Goal: Complete application form

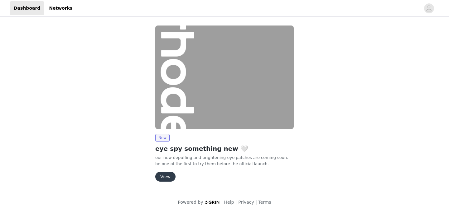
click at [167, 177] on button "View" at bounding box center [165, 177] width 20 height 10
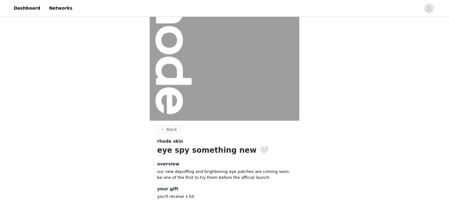
scroll to position [71, 0]
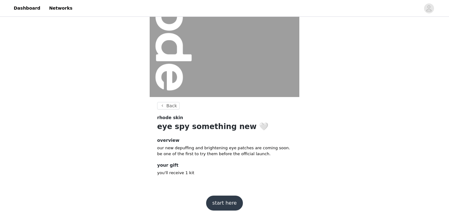
click at [220, 202] on button "start here" at bounding box center [224, 203] width 37 height 15
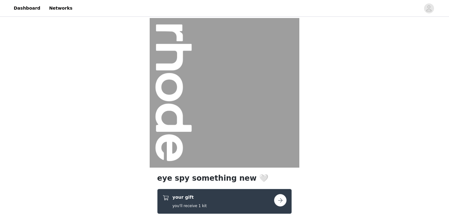
scroll to position [96, 0]
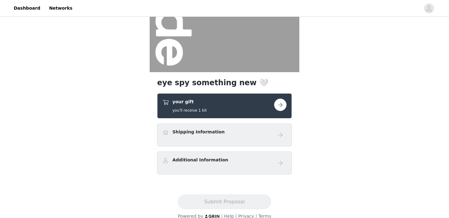
click at [228, 118] on div "your gift you'll receive 1 kit" at bounding box center [224, 105] width 135 height 25
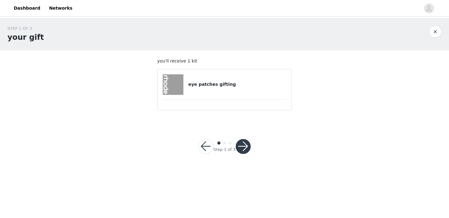
click at [217, 77] on div "eye patches gifting" at bounding box center [224, 84] width 124 height 21
click at [178, 83] on img at bounding box center [173, 84] width 21 height 21
click at [243, 147] on button "button" at bounding box center [243, 146] width 15 height 15
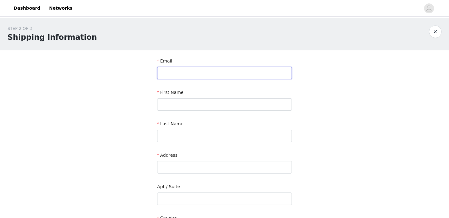
click at [189, 67] on input "text" at bounding box center [224, 73] width 135 height 12
type input "[EMAIL_ADDRESS][DOMAIN_NAME]"
type input "Ozum"
type input "Ozerdag"
type input "[STREET_ADDRESS]"
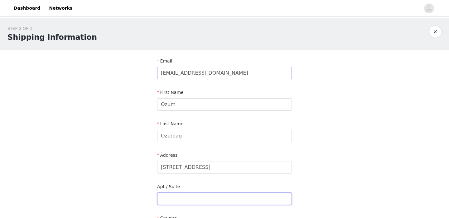
type input "603 [GEOGRAPHIC_DATA]"
type input "[GEOGRAPHIC_DATA]"
type input "E14 0SU"
type input "07717846616"
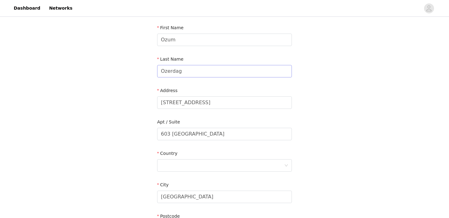
scroll to position [71, 0]
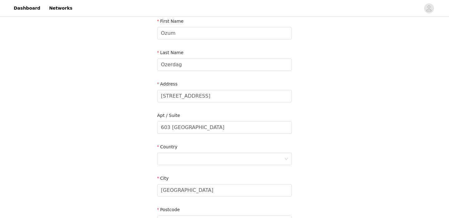
click at [198, 166] on div "Country" at bounding box center [224, 156] width 135 height 24
click at [198, 164] on div at bounding box center [222, 159] width 123 height 12
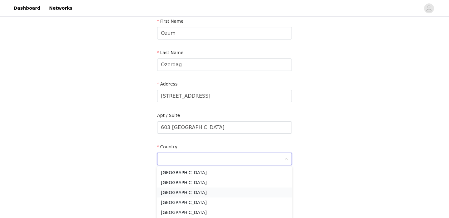
click at [198, 190] on li "[GEOGRAPHIC_DATA]" at bounding box center [224, 193] width 135 height 10
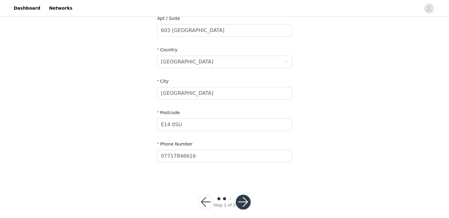
scroll to position [175, 0]
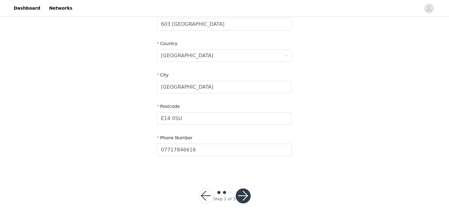
click at [242, 197] on button "button" at bounding box center [243, 196] width 15 height 15
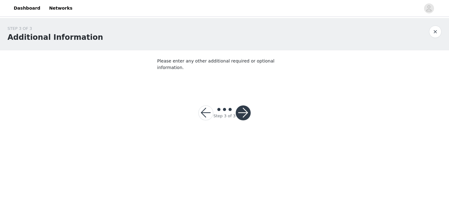
click at [244, 109] on button "button" at bounding box center [243, 113] width 15 height 15
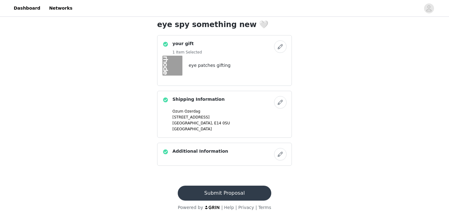
click at [230, 193] on button "Submit Proposal" at bounding box center [224, 193] width 93 height 15
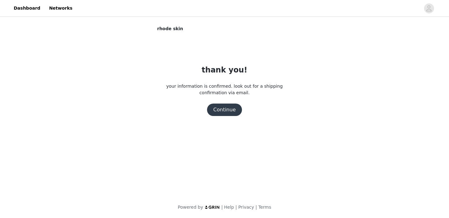
click at [235, 108] on button "Continue" at bounding box center [224, 110] width 35 height 12
